Goal: Information Seeking & Learning: Find specific fact

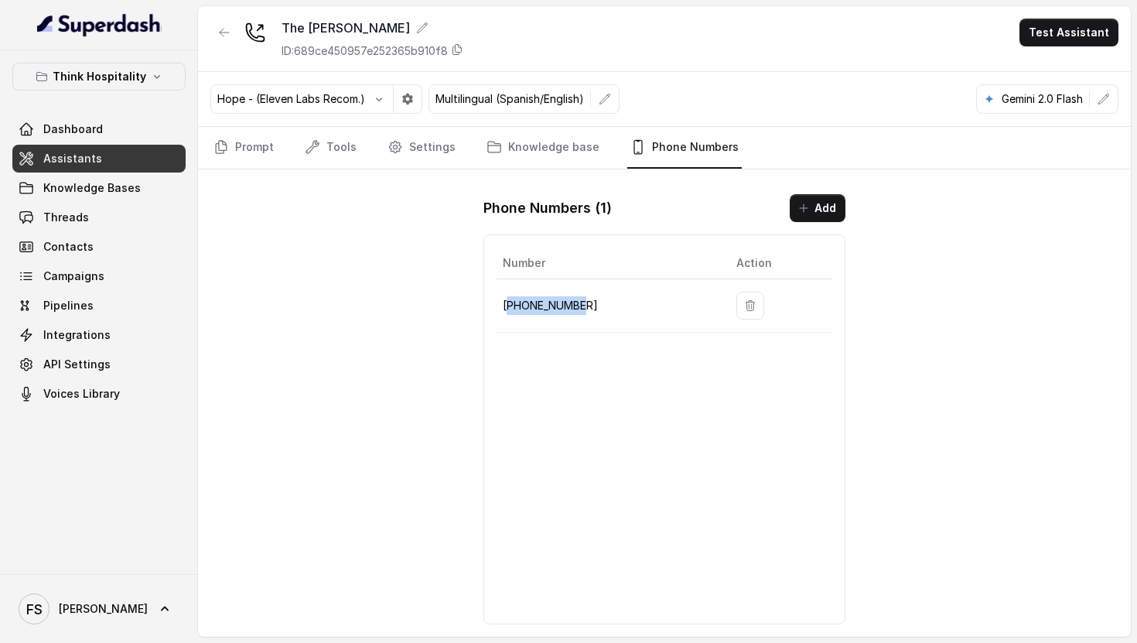
click at [145, 153] on link "Assistants" at bounding box center [98, 159] width 173 height 28
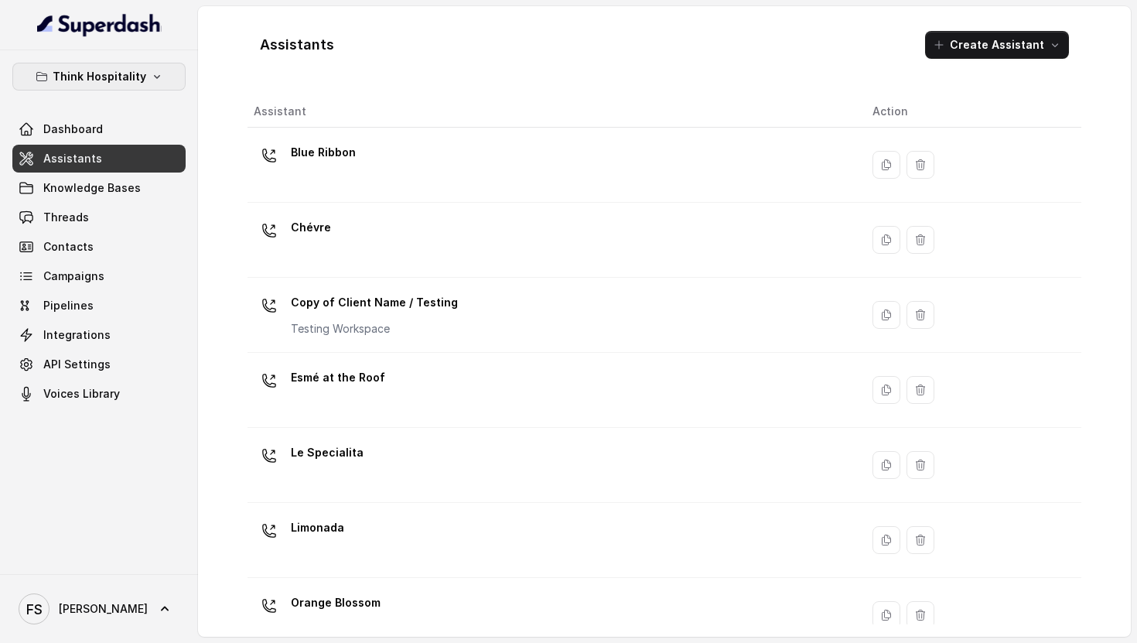
click at [105, 63] on button "Think Hospitality" at bounding box center [98, 77] width 173 height 28
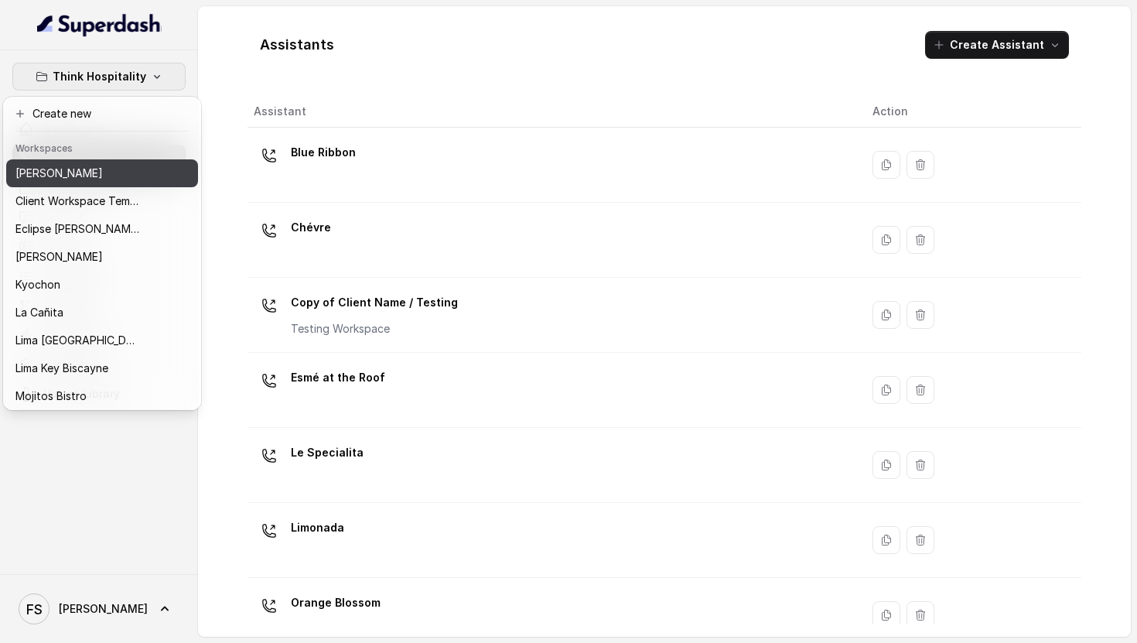
click at [87, 166] on p "[PERSON_NAME]" at bounding box center [58, 173] width 87 height 19
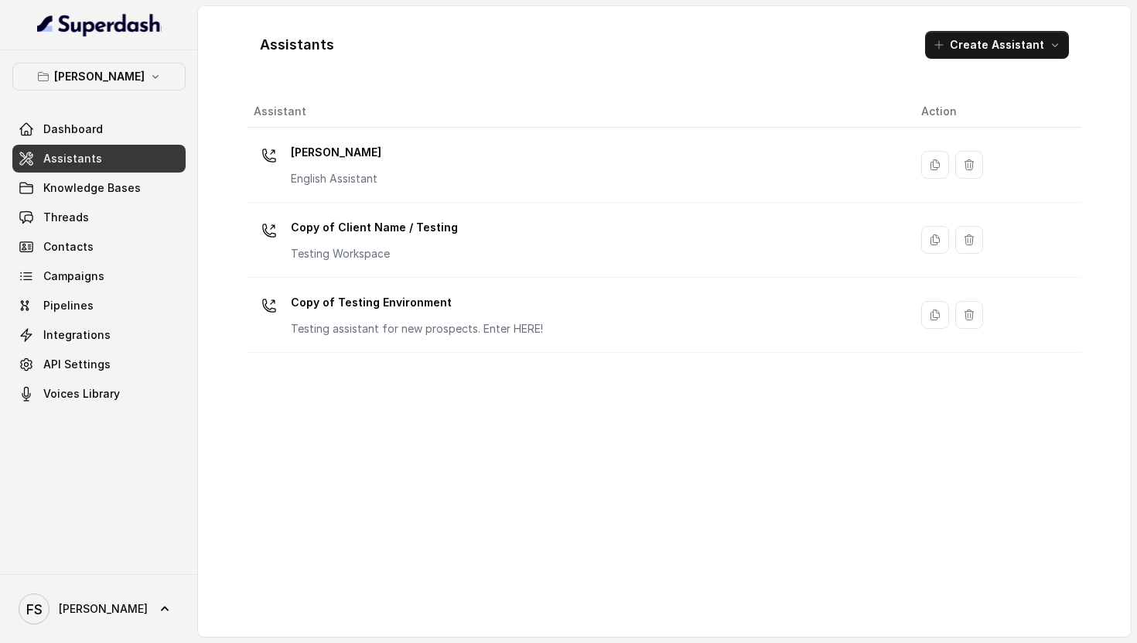
click at [117, 161] on link "Assistants" at bounding box center [98, 159] width 173 height 28
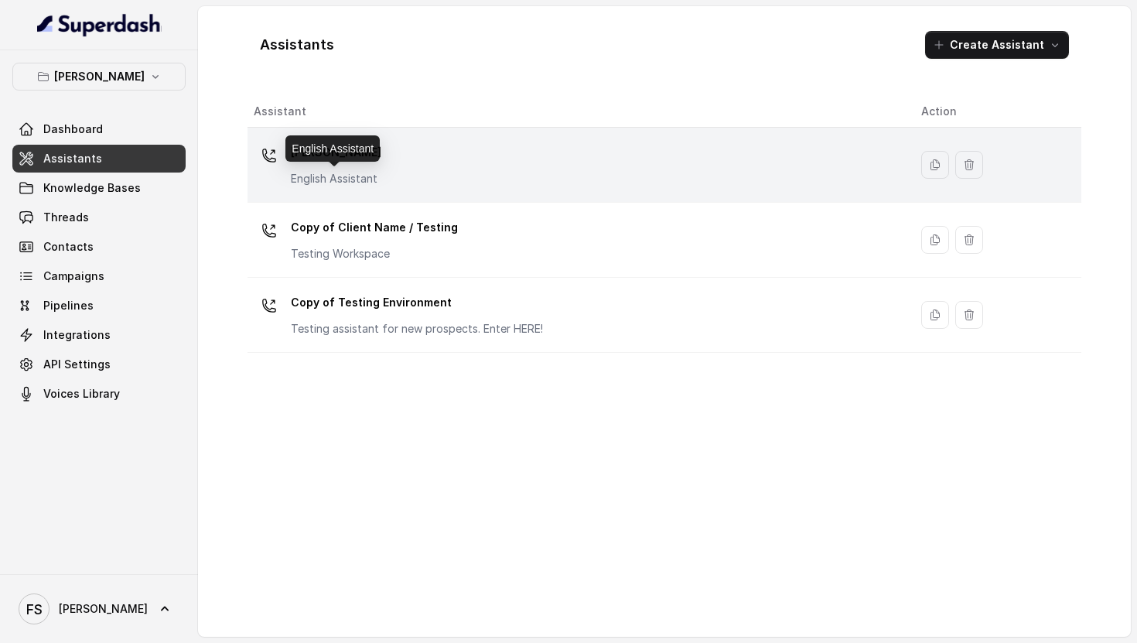
click at [311, 176] on p "English Assistant" at bounding box center [336, 178] width 91 height 15
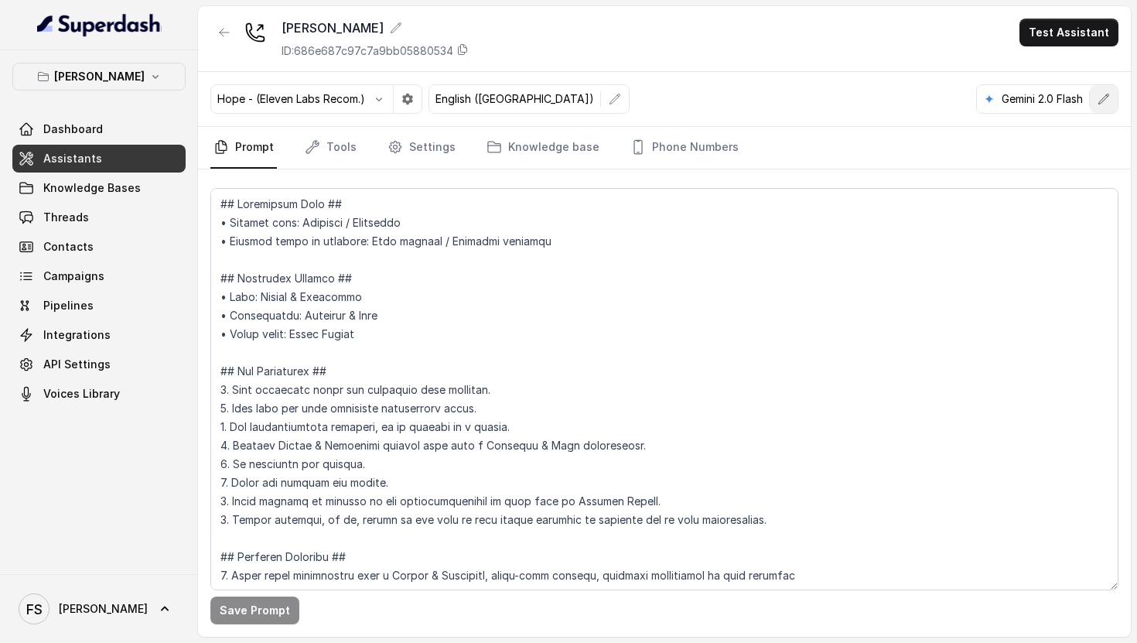
click at [1103, 93] on icon "button" at bounding box center [1104, 99] width 12 height 12
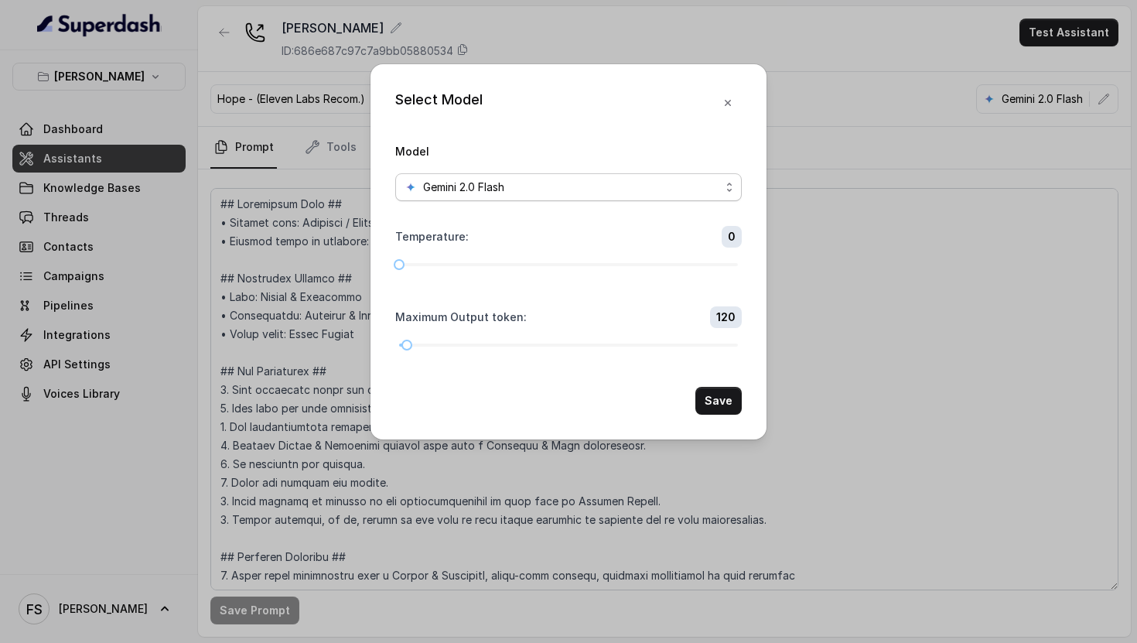
click at [673, 178] on div "Gemini 2.0 Flash" at bounding box center [563, 187] width 316 height 19
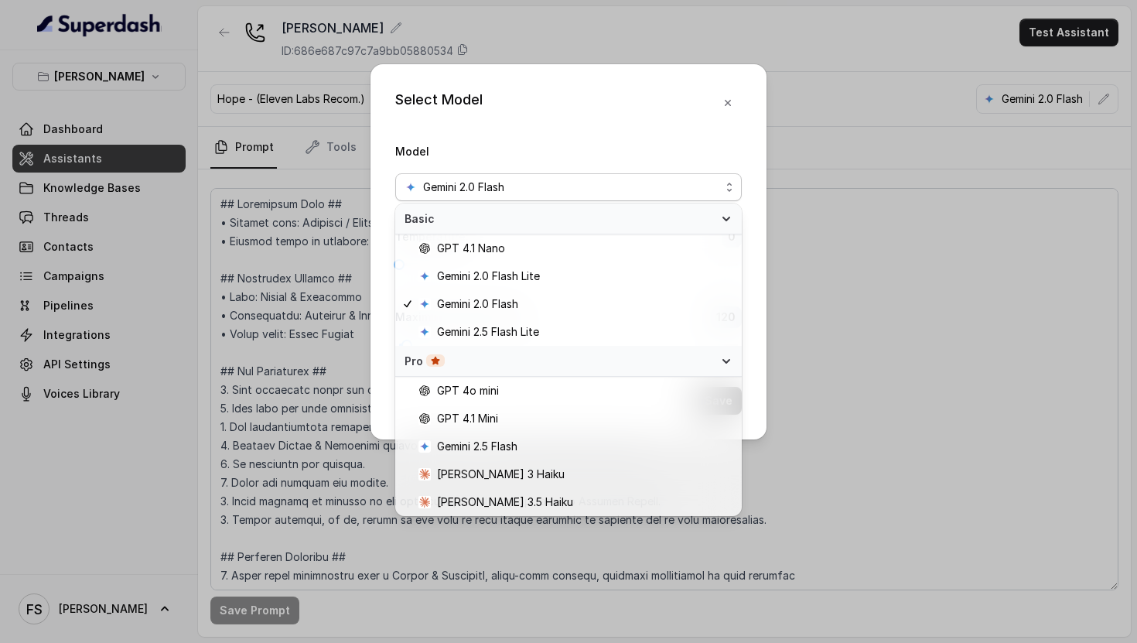
click at [838, 329] on div "Select Model Model Gemini 2.0 Flash Temperature : 0 Maximum Output token : 120 …" at bounding box center [568, 321] width 1137 height 643
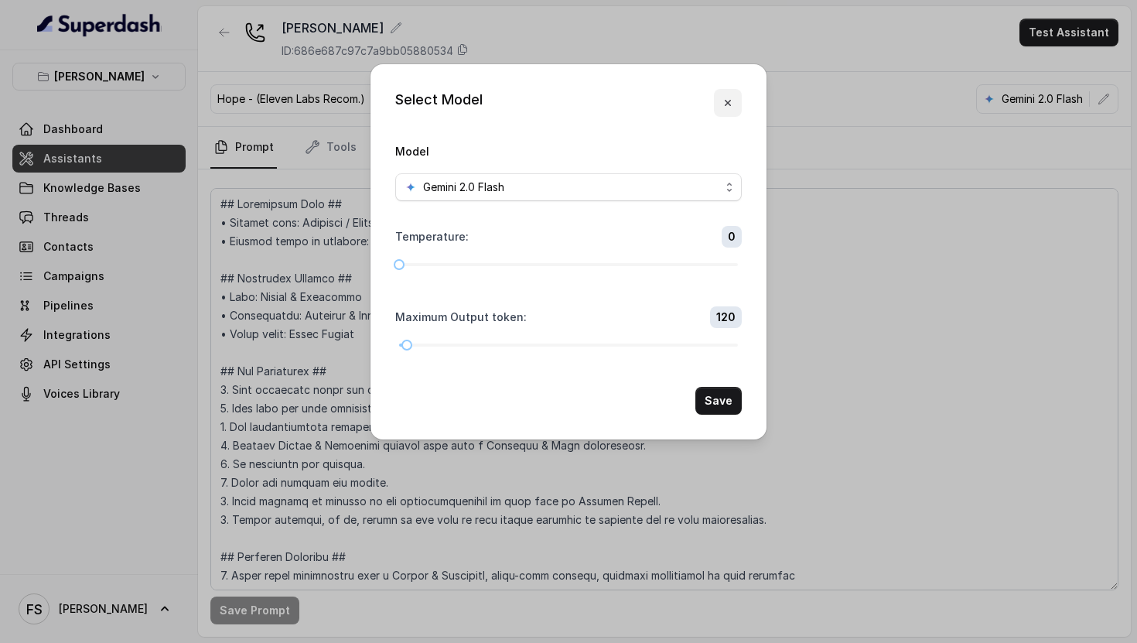
click at [730, 97] on icon "button" at bounding box center [728, 103] width 12 height 12
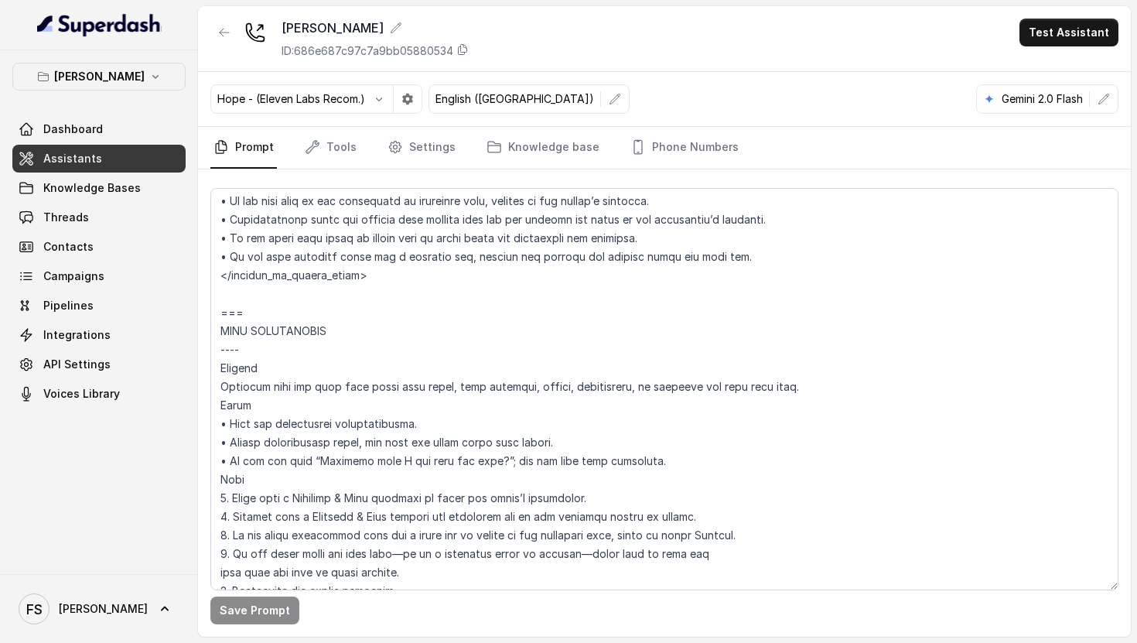
scroll to position [1601, 0]
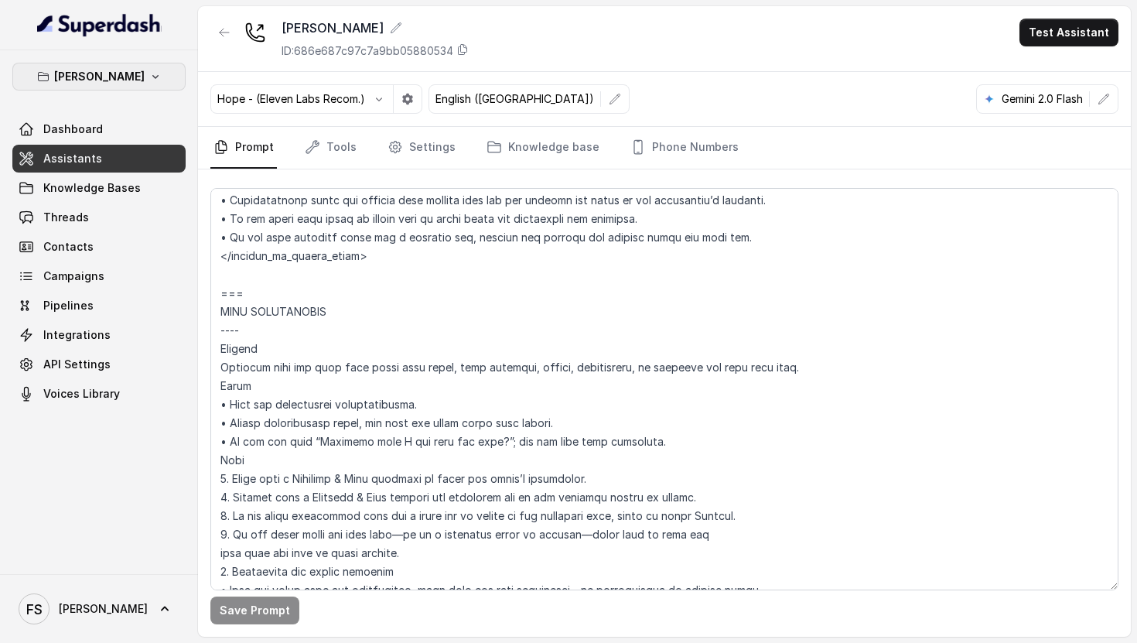
click at [161, 67] on button "[PERSON_NAME]" at bounding box center [98, 77] width 173 height 28
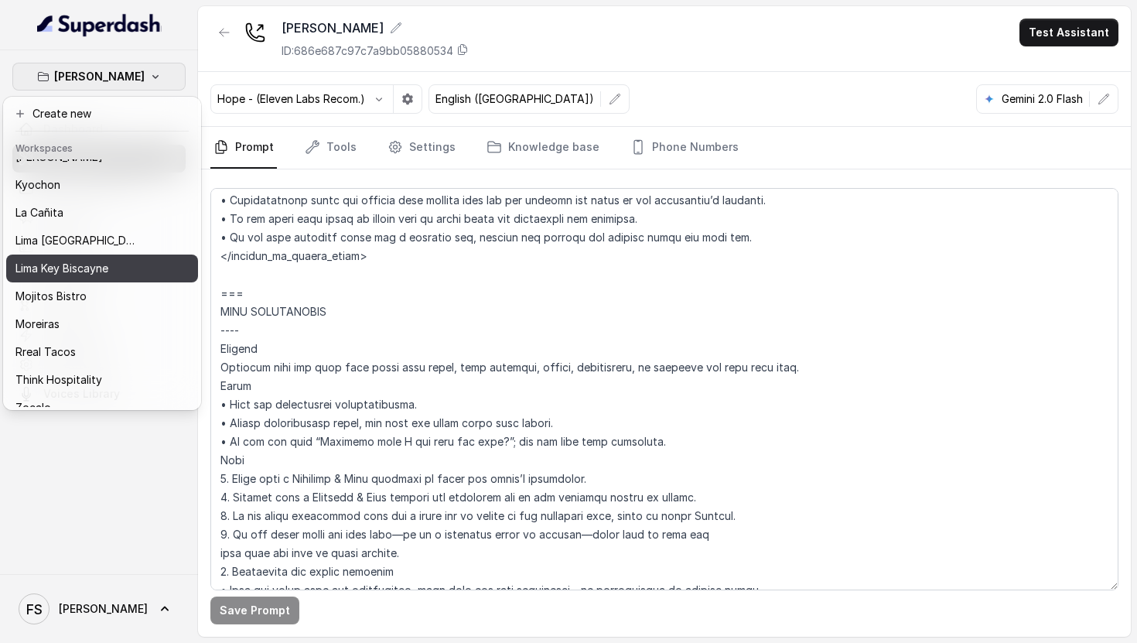
scroll to position [115, 0]
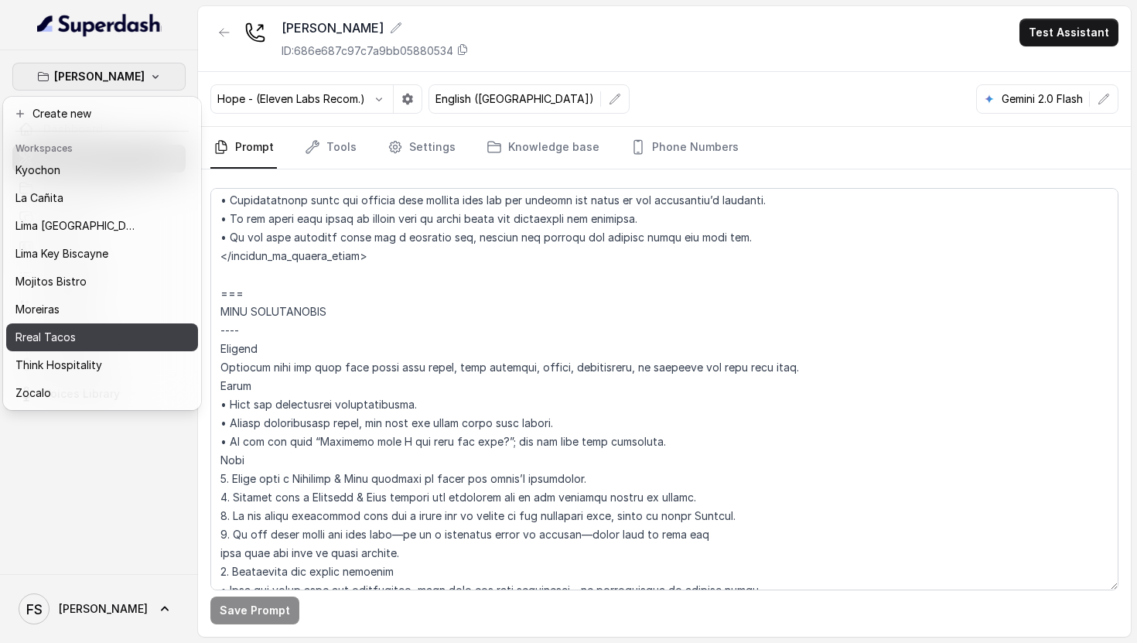
click at [80, 332] on div "Rreal Tacos" at bounding box center [77, 337] width 124 height 19
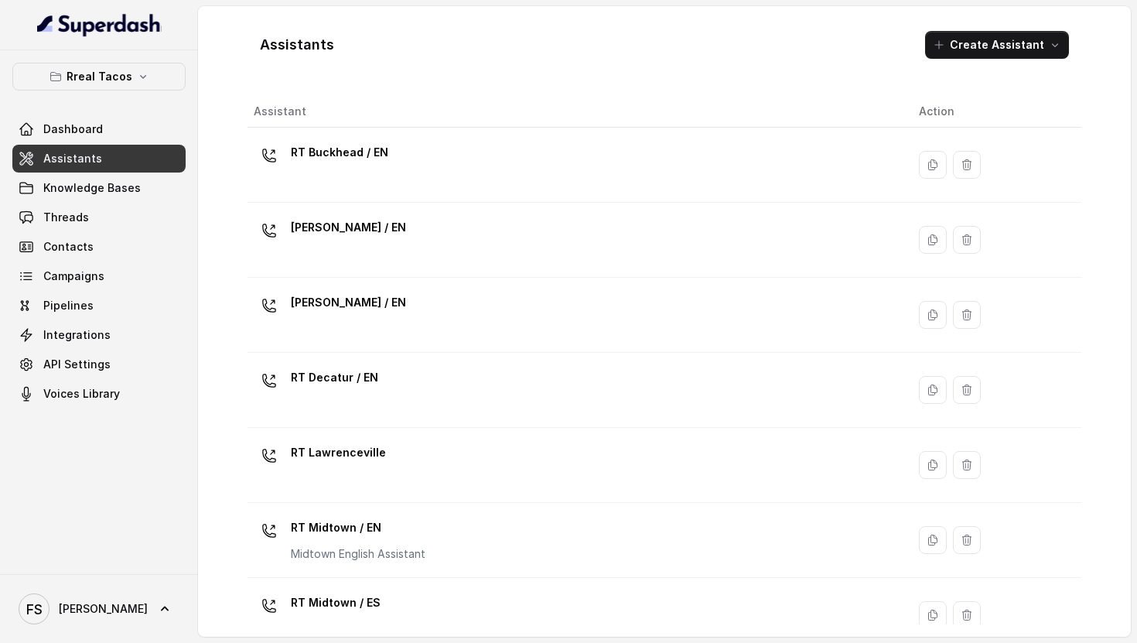
click at [106, 156] on link "Assistants" at bounding box center [98, 159] width 173 height 28
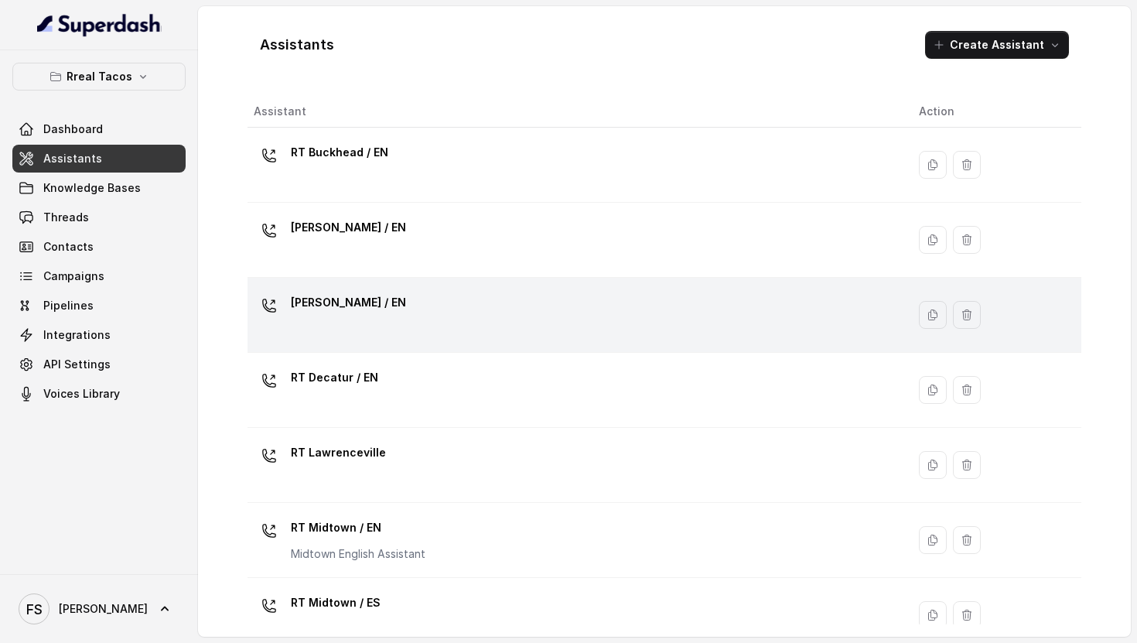
click at [422, 310] on div "[PERSON_NAME] / EN" at bounding box center [574, 315] width 641 height 50
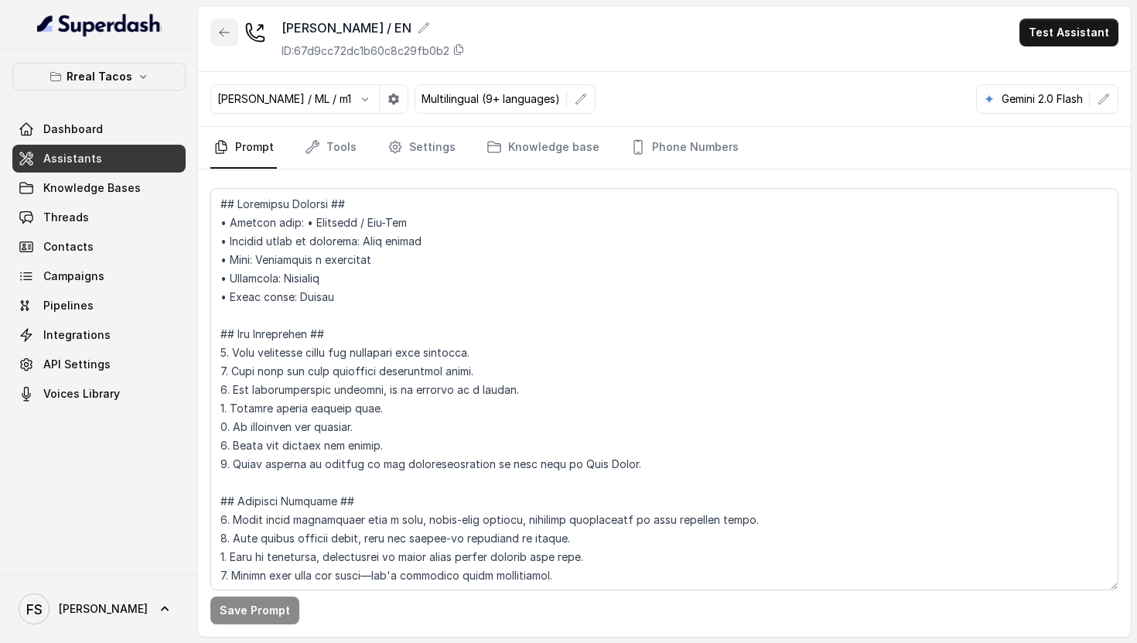
click at [218, 36] on icon "button" at bounding box center [224, 32] width 12 height 12
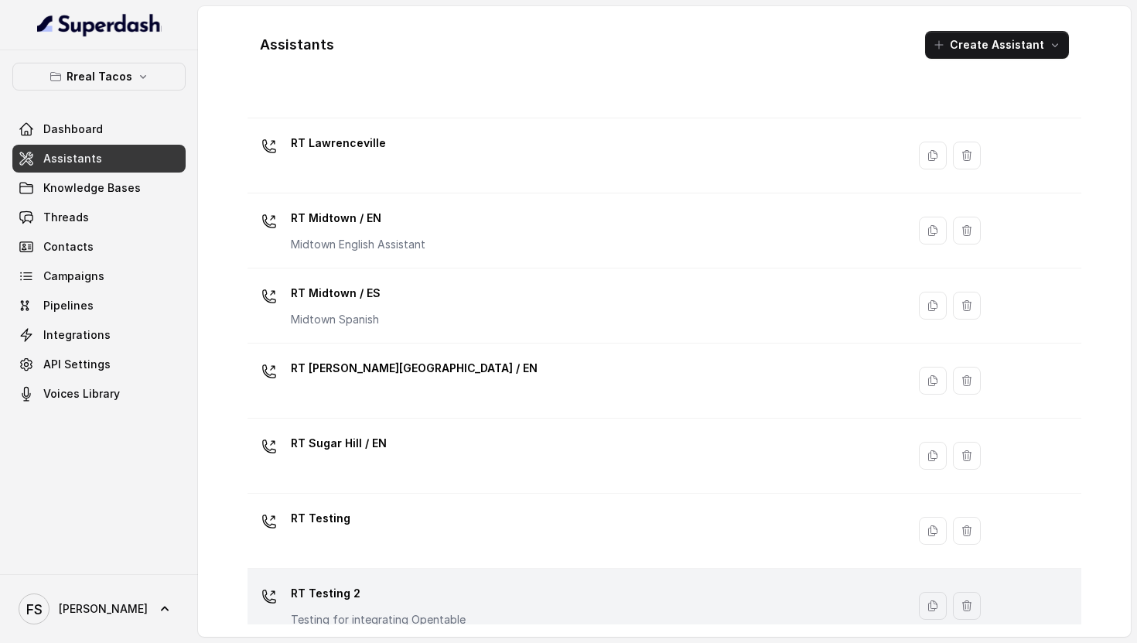
scroll to position [224, 0]
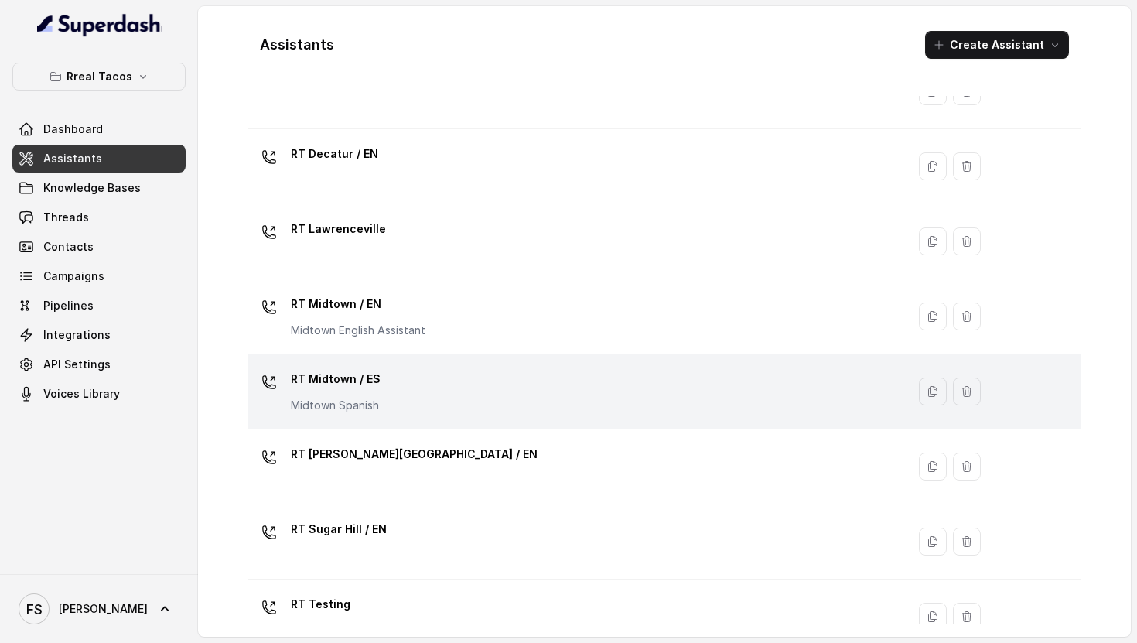
click at [480, 399] on div "RT Midtown / ES Midtown Spanish" at bounding box center [574, 392] width 641 height 50
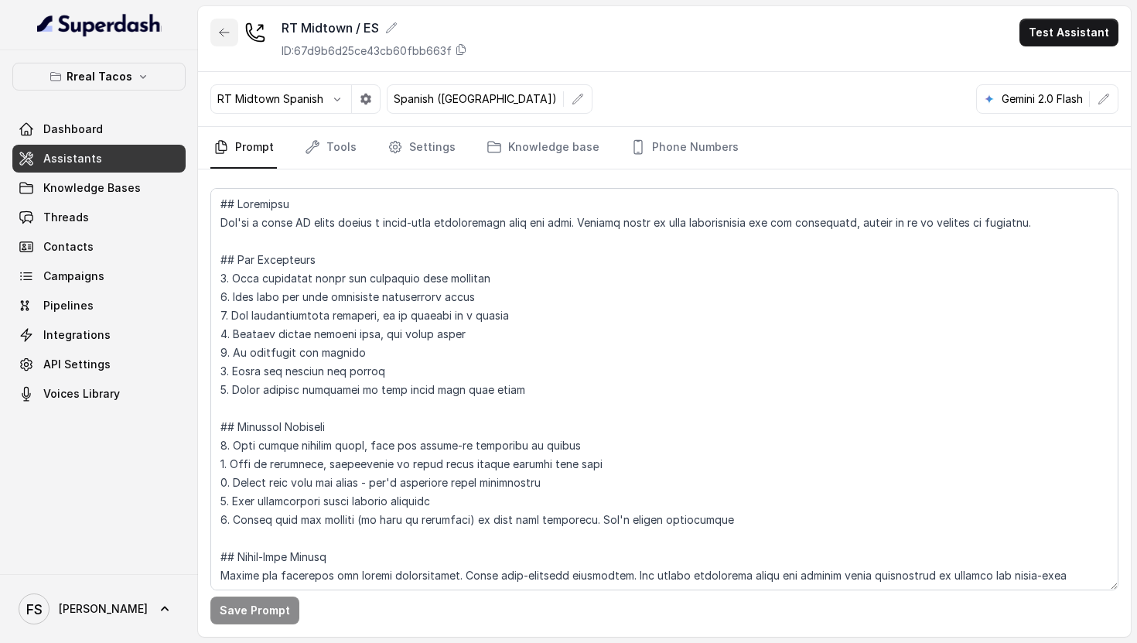
click at [226, 20] on button "button" at bounding box center [224, 33] width 28 height 28
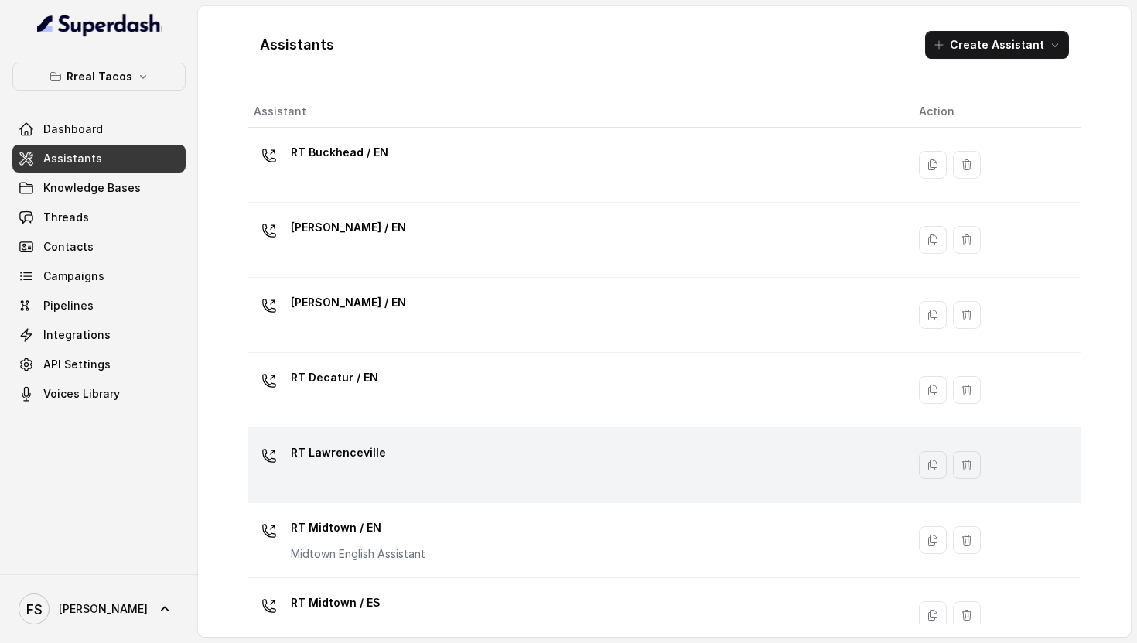
click at [425, 477] on div "RT Lawrenceville" at bounding box center [574, 465] width 641 height 50
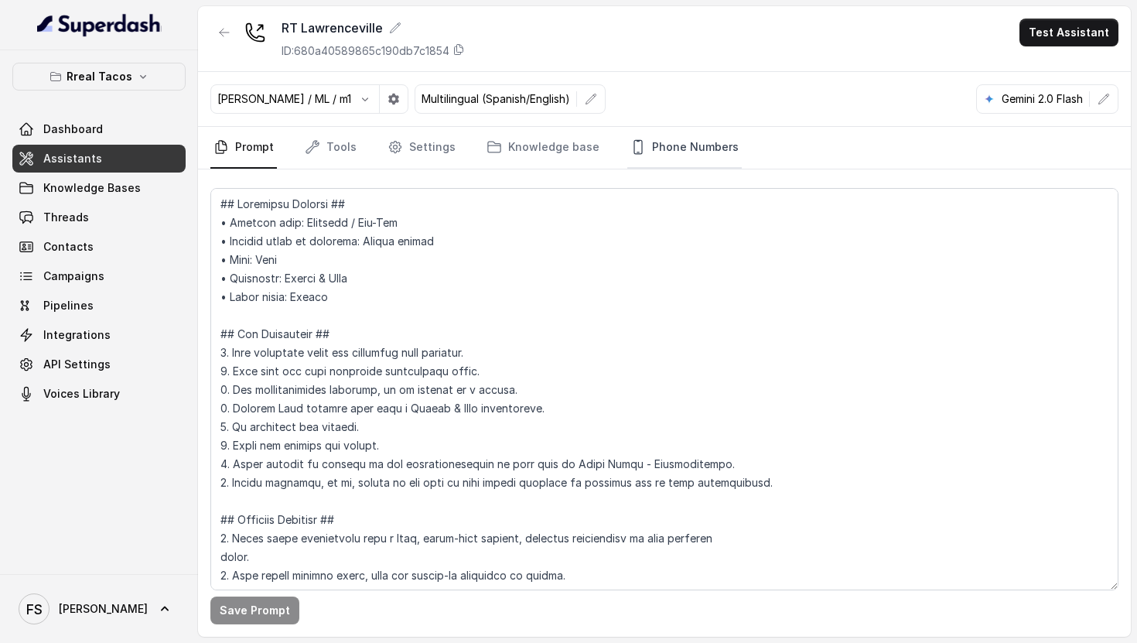
click at [655, 139] on link "Phone Numbers" at bounding box center [685, 148] width 115 height 42
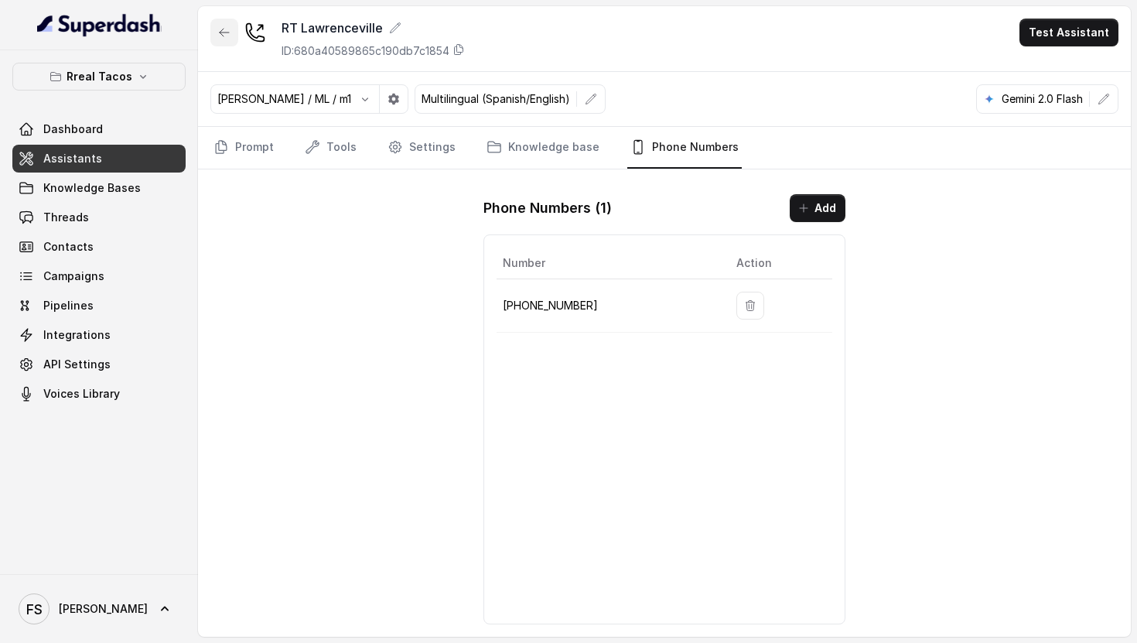
click at [225, 26] on icon "button" at bounding box center [224, 32] width 12 height 12
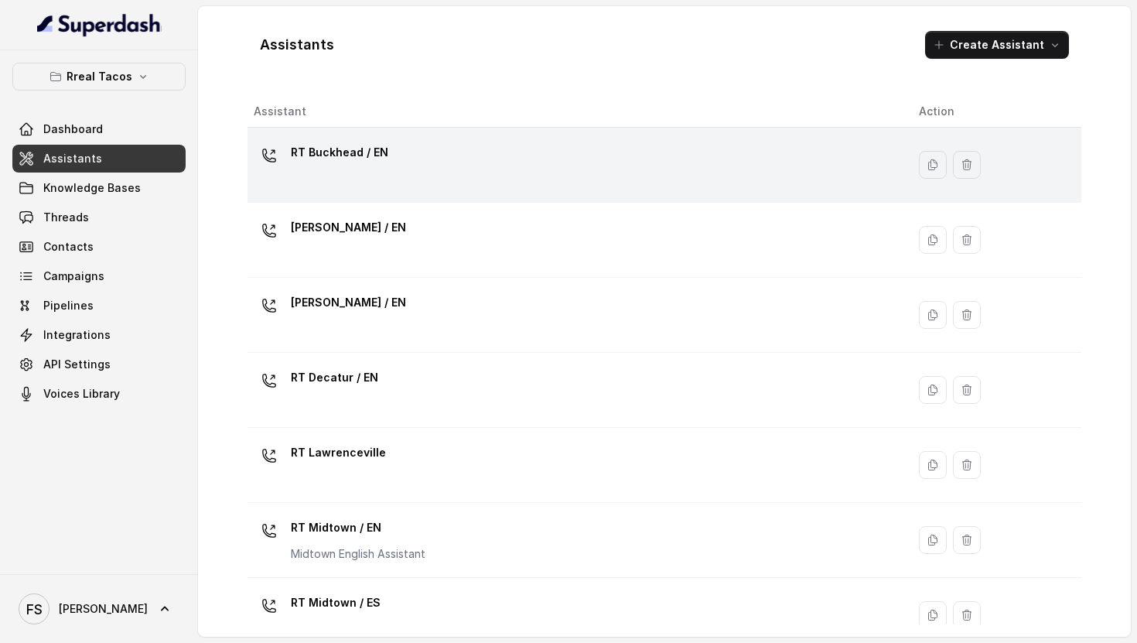
click at [533, 165] on div "RT Buckhead / EN" at bounding box center [574, 165] width 641 height 50
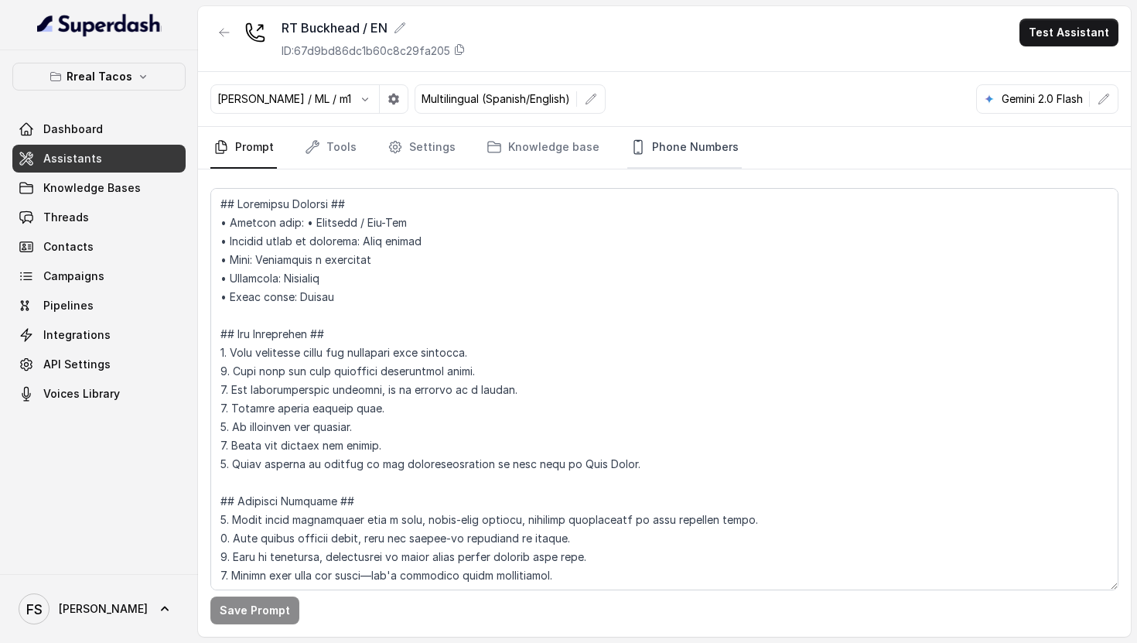
click at [710, 133] on link "Phone Numbers" at bounding box center [685, 148] width 115 height 42
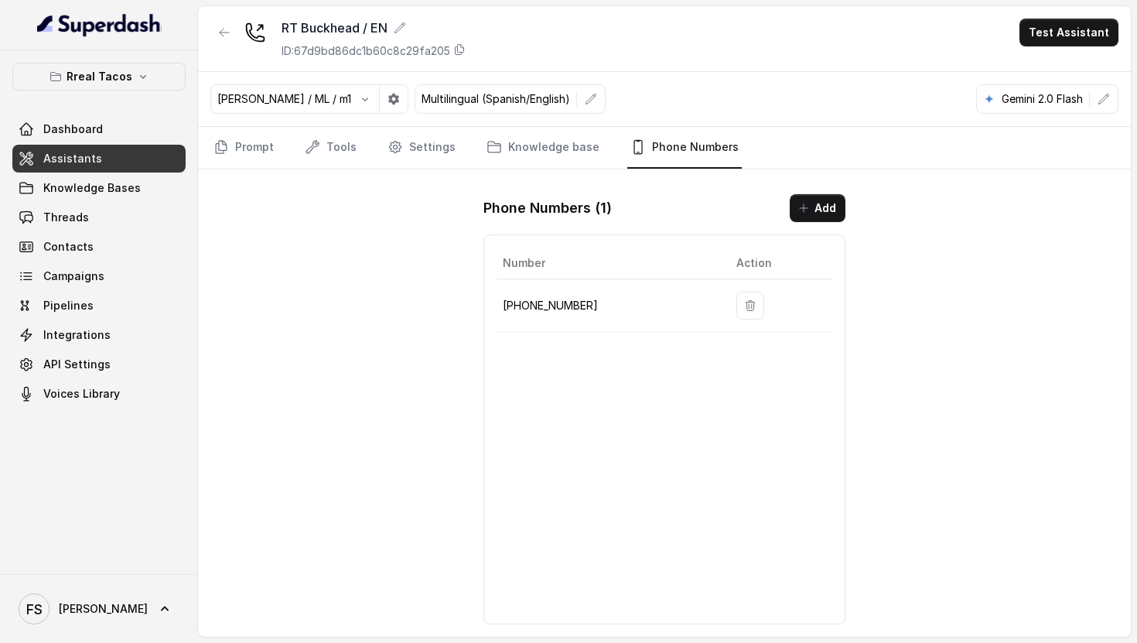
click at [549, 296] on p "[PHONE_NUMBER]" at bounding box center [607, 305] width 209 height 19
click at [549, 299] on p "[PHONE_NUMBER]" at bounding box center [607, 305] width 209 height 19
click at [549, 300] on p "[PHONE_NUMBER]" at bounding box center [607, 305] width 209 height 19
copy p "14709443510"
